Goal: Task Accomplishment & Management: Use online tool/utility

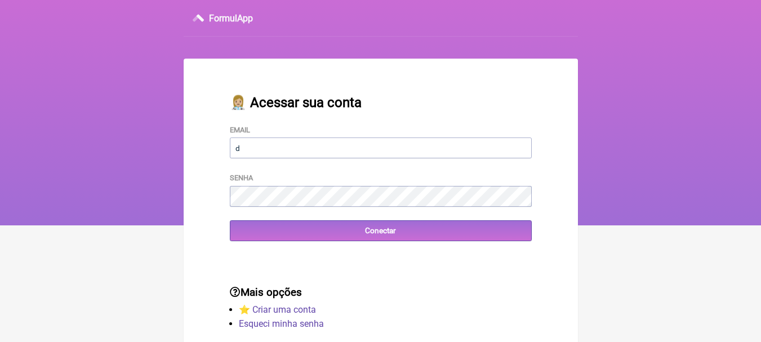
type input "[EMAIL_ADDRESS][DOMAIN_NAME]"
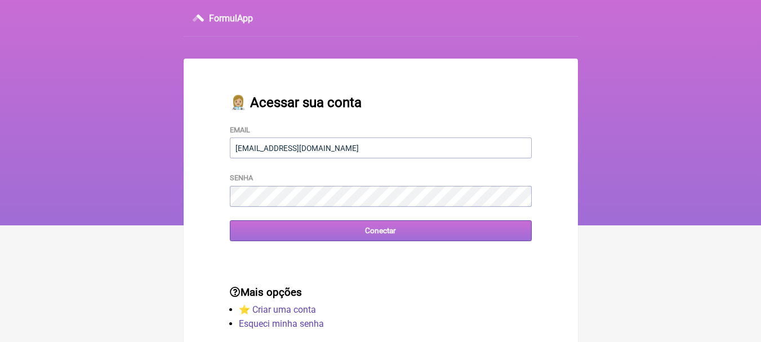
click at [395, 235] on input "Conectar" at bounding box center [381, 230] width 302 height 21
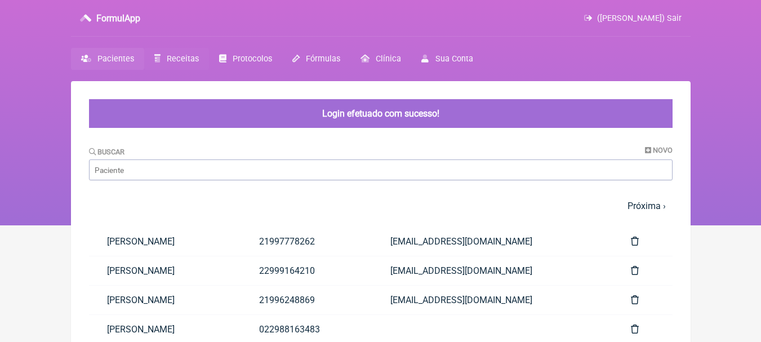
click at [178, 55] on span "Receitas" at bounding box center [183, 59] width 32 height 10
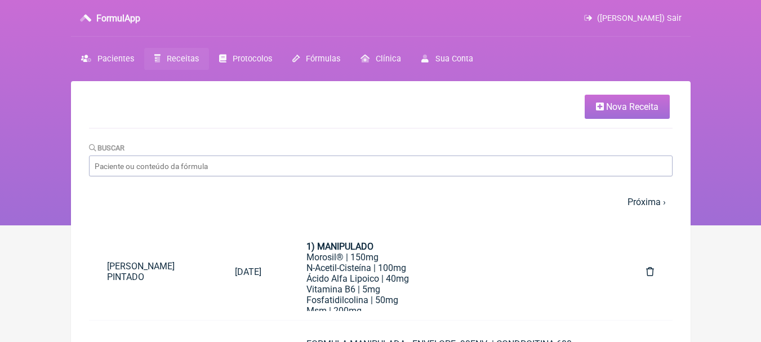
click at [619, 104] on span "Nova Receita" at bounding box center [632, 106] width 52 height 11
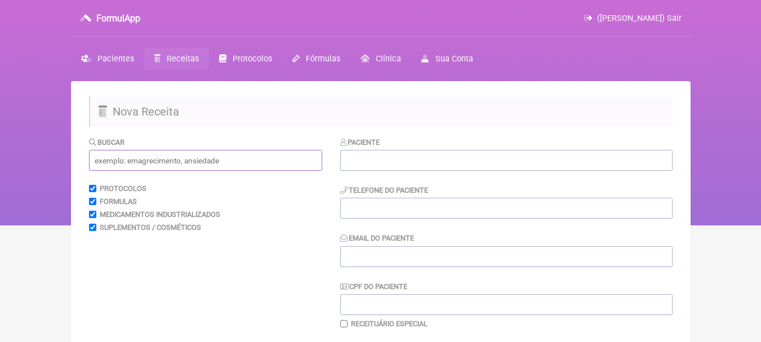
click at [120, 163] on input "text" at bounding box center [205, 160] width 233 height 21
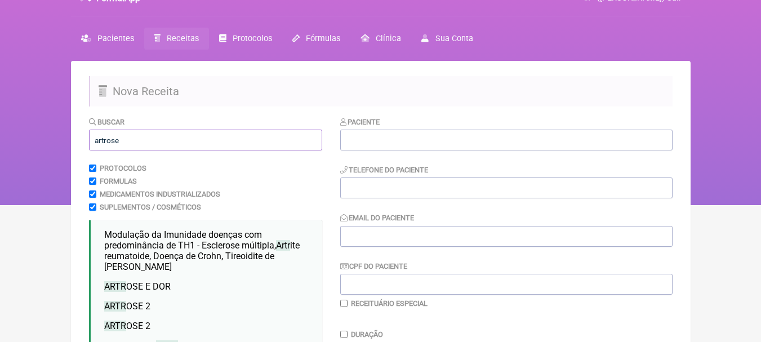
scroll to position [225, 0]
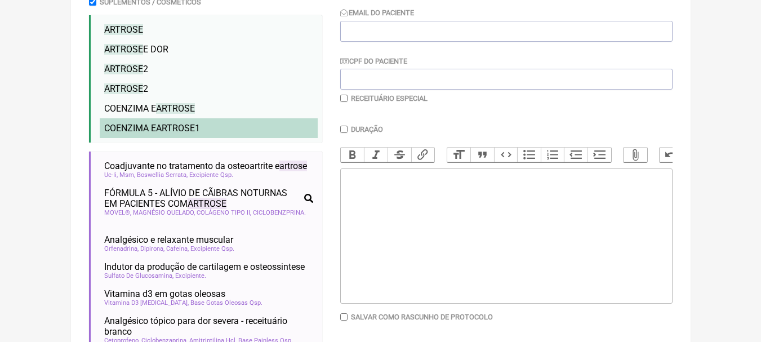
type input "artrose"
click at [154, 126] on span "COENZIMA E ARTROSE 1" at bounding box center [152, 128] width 96 height 11
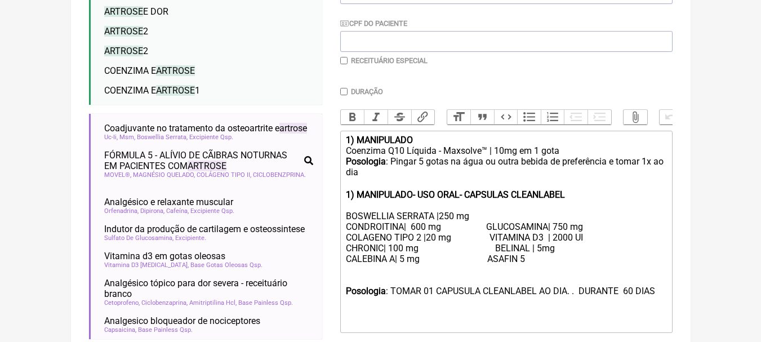
scroll to position [281, 0]
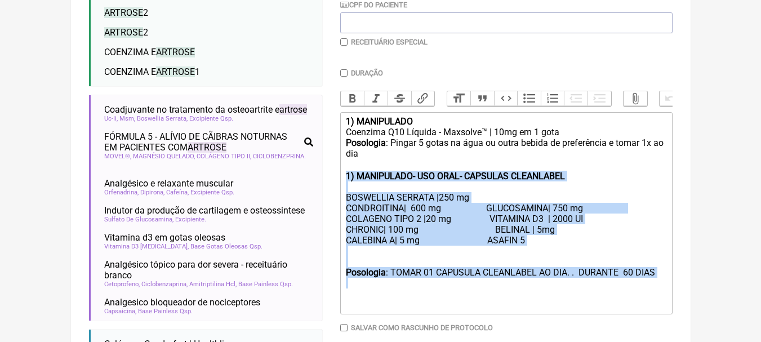
drag, startPoint x: 344, startPoint y: 185, endPoint x: 379, endPoint y: 301, distance: 121.3
click at [379, 301] on trix-editor "1) MANIPULADO Coenzima Q10 Líquida - Maxsolve™ | 10mg em 1 gota Posologia : Pin…" at bounding box center [506, 213] width 332 height 202
type trix-editor "<div><strong>1) MANIPULADO</strong></div><div>Coenzima Q10 Líquida - Maxsolve™ …"
copy trix-editor "1) MANIPULADO- USO ORAL- CAPSULAS CLEANLABEL BOSWELLIA SERRATA |250 mg CONDROIT…"
